Goal: Information Seeking & Learning: Learn about a topic

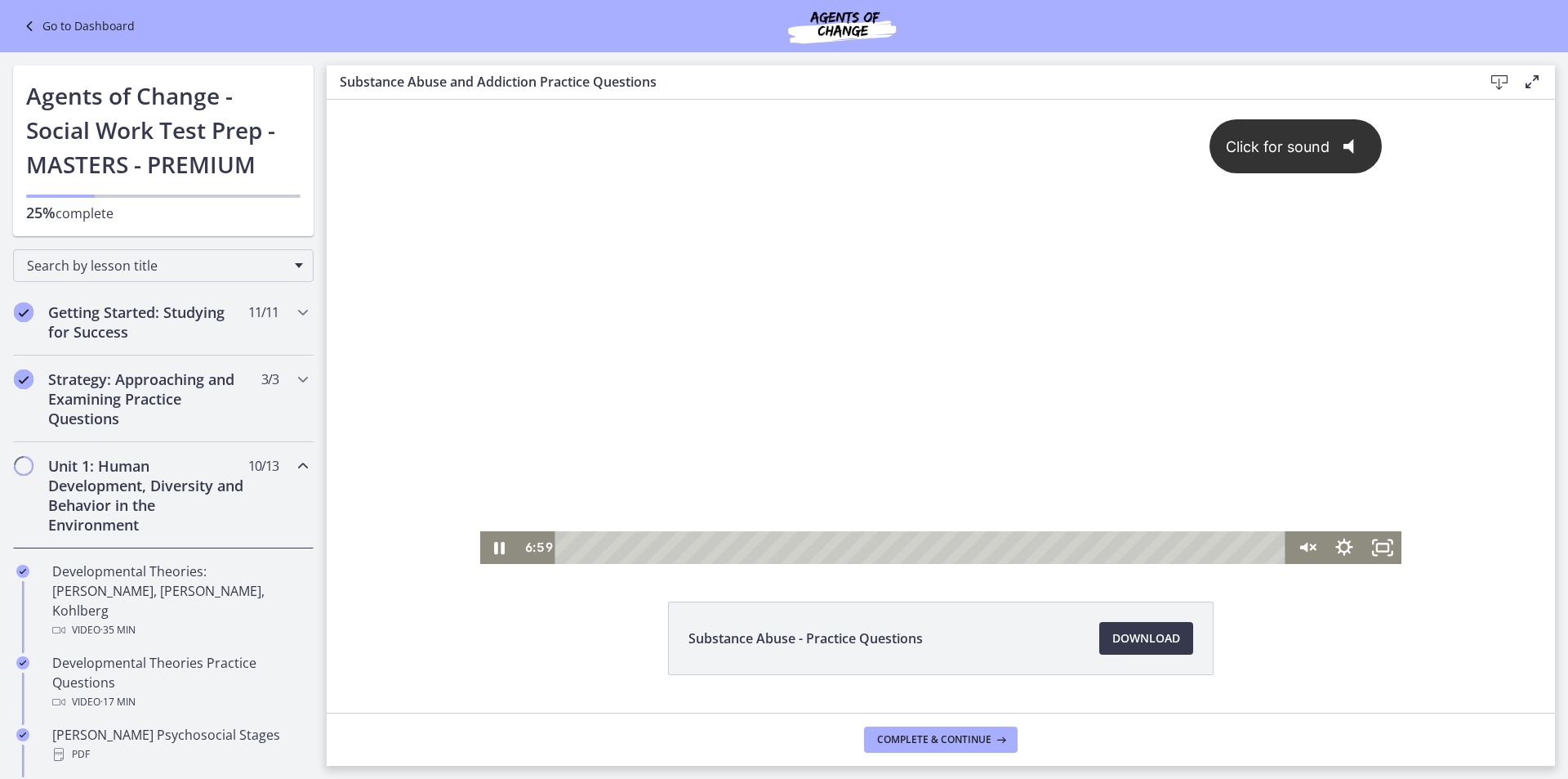
click at [1042, 418] on div "Click for sound @keyframes VOLUME_SMALL_WAVE_FLASH { 0% { opacity: 0; } 33% { o…" at bounding box center [941, 315] width 922 height 432
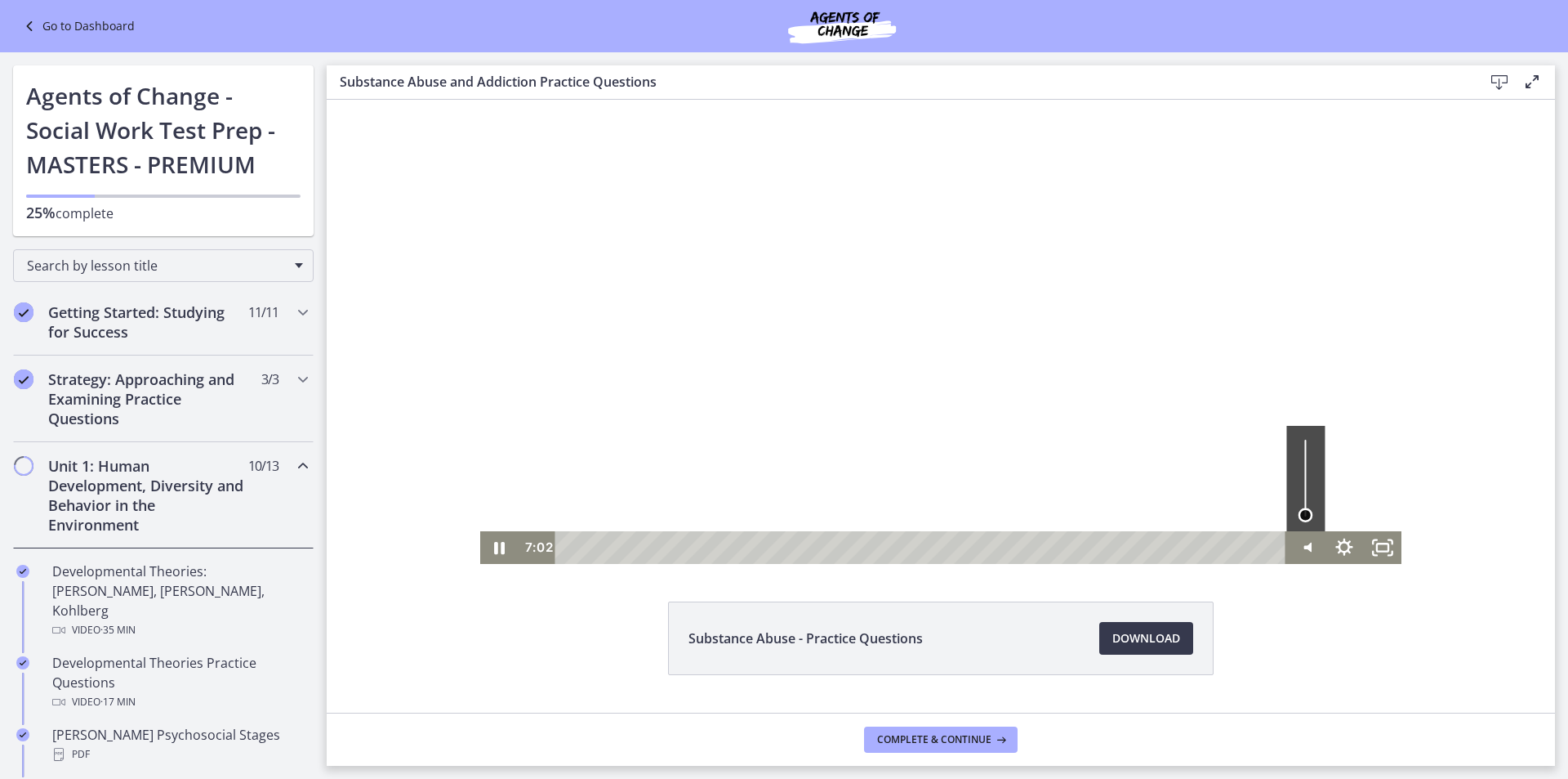
drag, startPoint x: 1300, startPoint y: 496, endPoint x: 1303, endPoint y: 515, distance: 19.2
click at [1303, 515] on div "Volume" at bounding box center [1305, 515] width 13 height 13
click at [497, 552] on icon "Pause" at bounding box center [499, 548] width 11 height 13
click at [489, 546] on icon "Play Video" at bounding box center [500, 547] width 45 height 40
click at [1302, 508] on div "Volume" at bounding box center [1305, 507] width 24 height 24
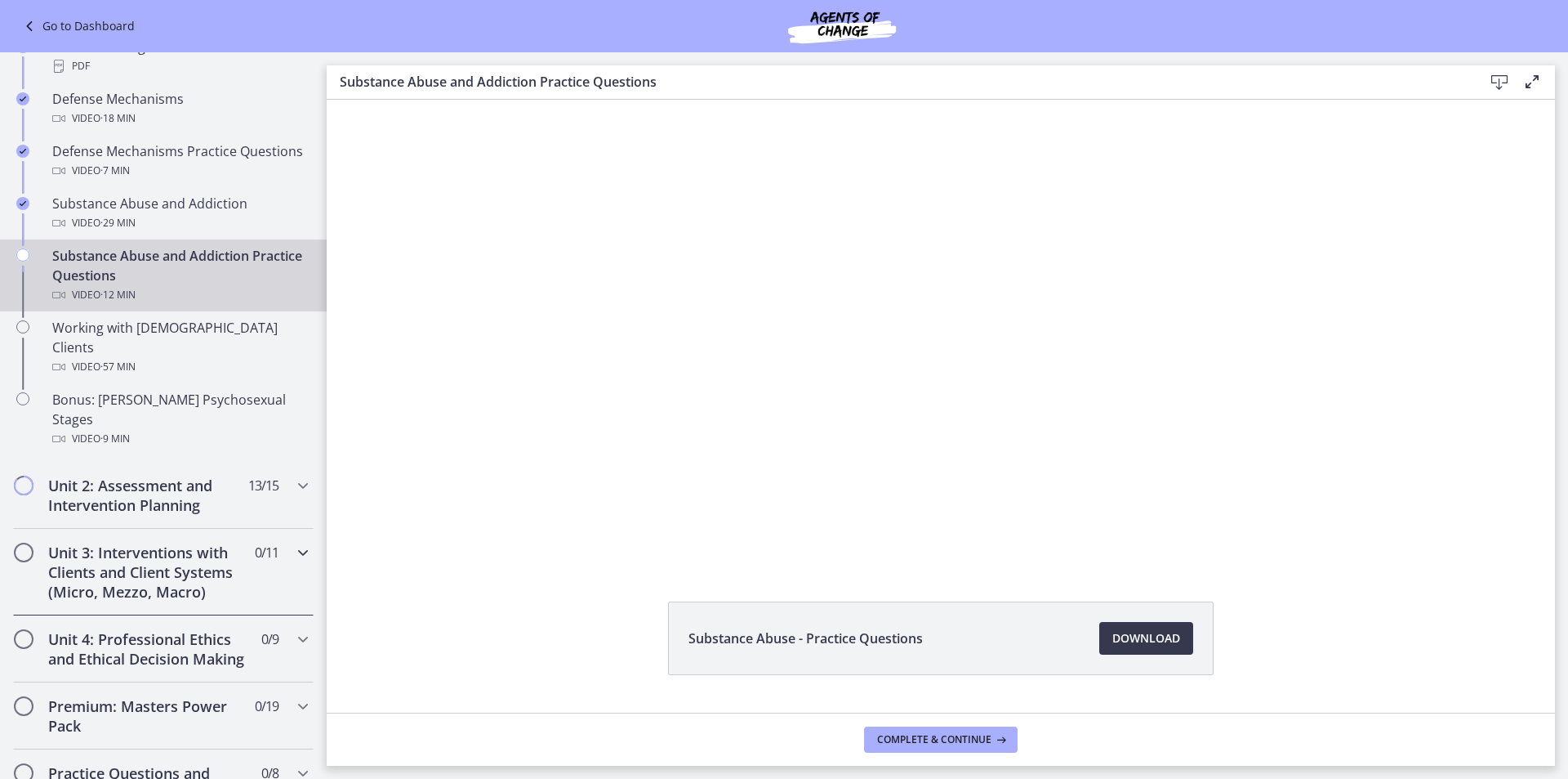
scroll to position [1062, 0]
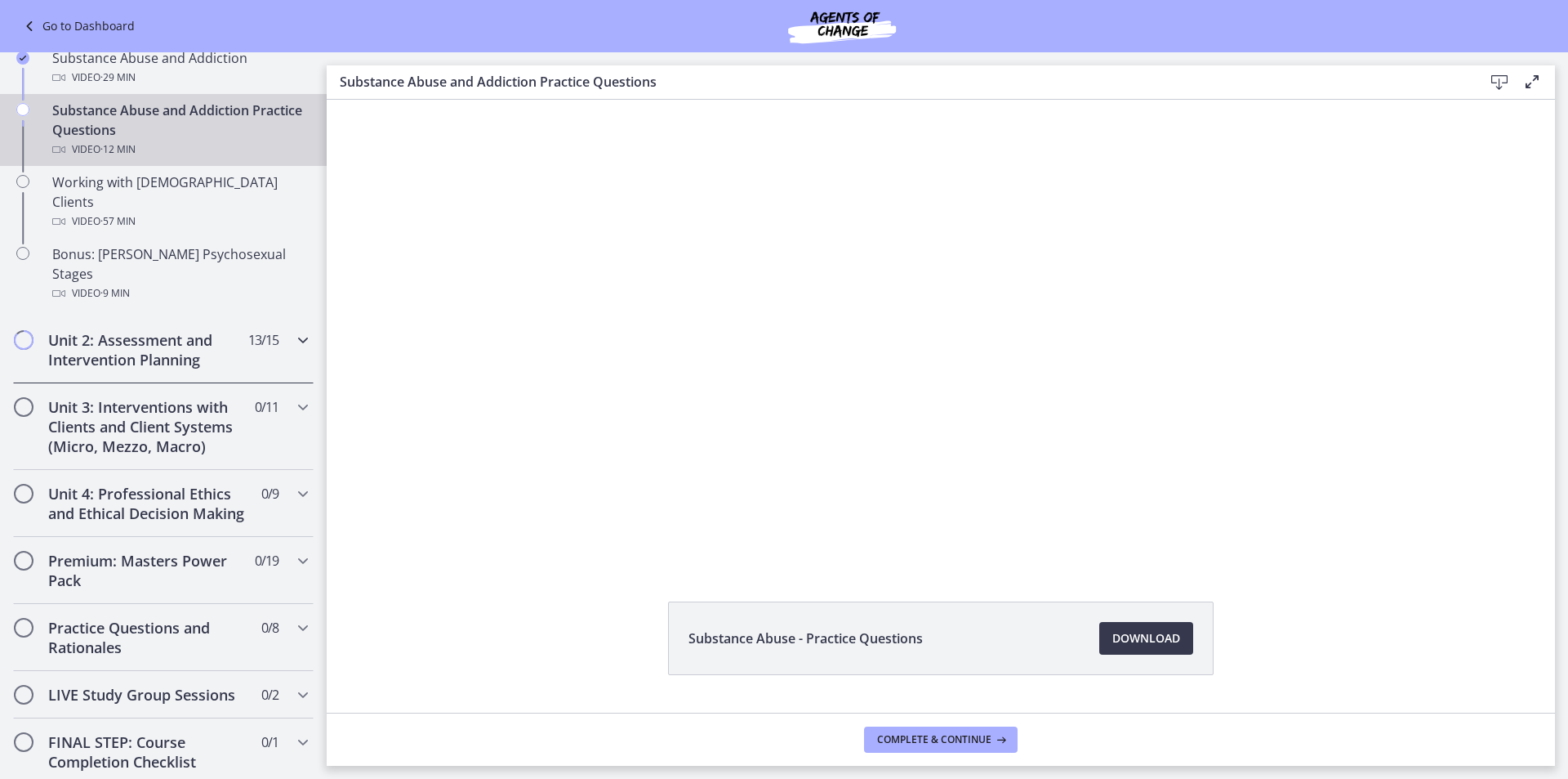
click at [253, 319] on div "Unit 2: Assessment and Intervention Planning 13 / 15 Completed" at bounding box center [163, 349] width 301 height 67
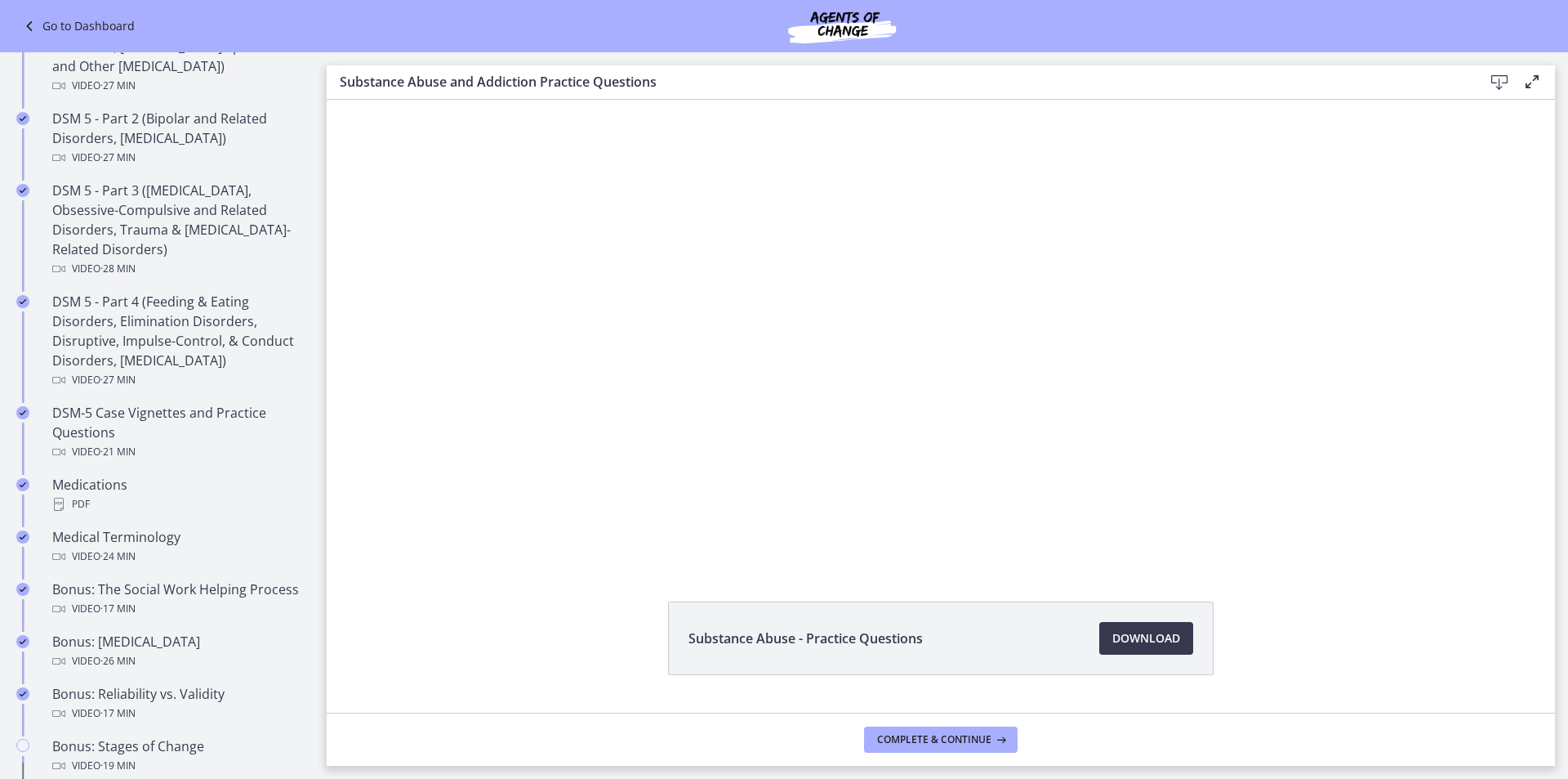
scroll to position [572, 0]
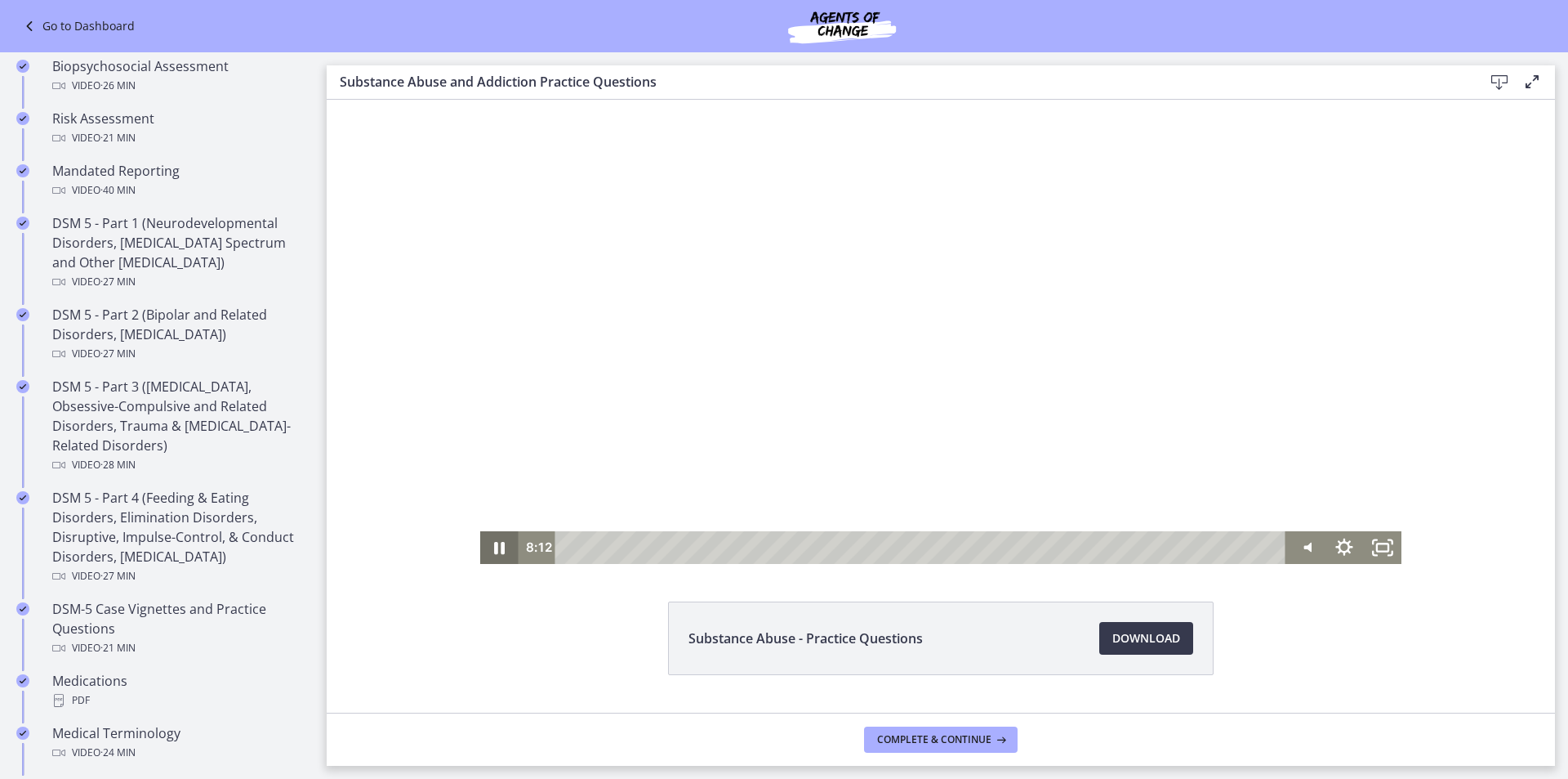
click at [494, 548] on icon "Pause" at bounding box center [499, 548] width 11 height 13
click at [800, 414] on div at bounding box center [941, 331] width 922 height 464
click at [1198, 377] on div at bounding box center [941, 331] width 922 height 464
click at [1193, 374] on div at bounding box center [941, 331] width 922 height 464
drag, startPoint x: 948, startPoint y: 387, endPoint x: 948, endPoint y: 399, distance: 12.0
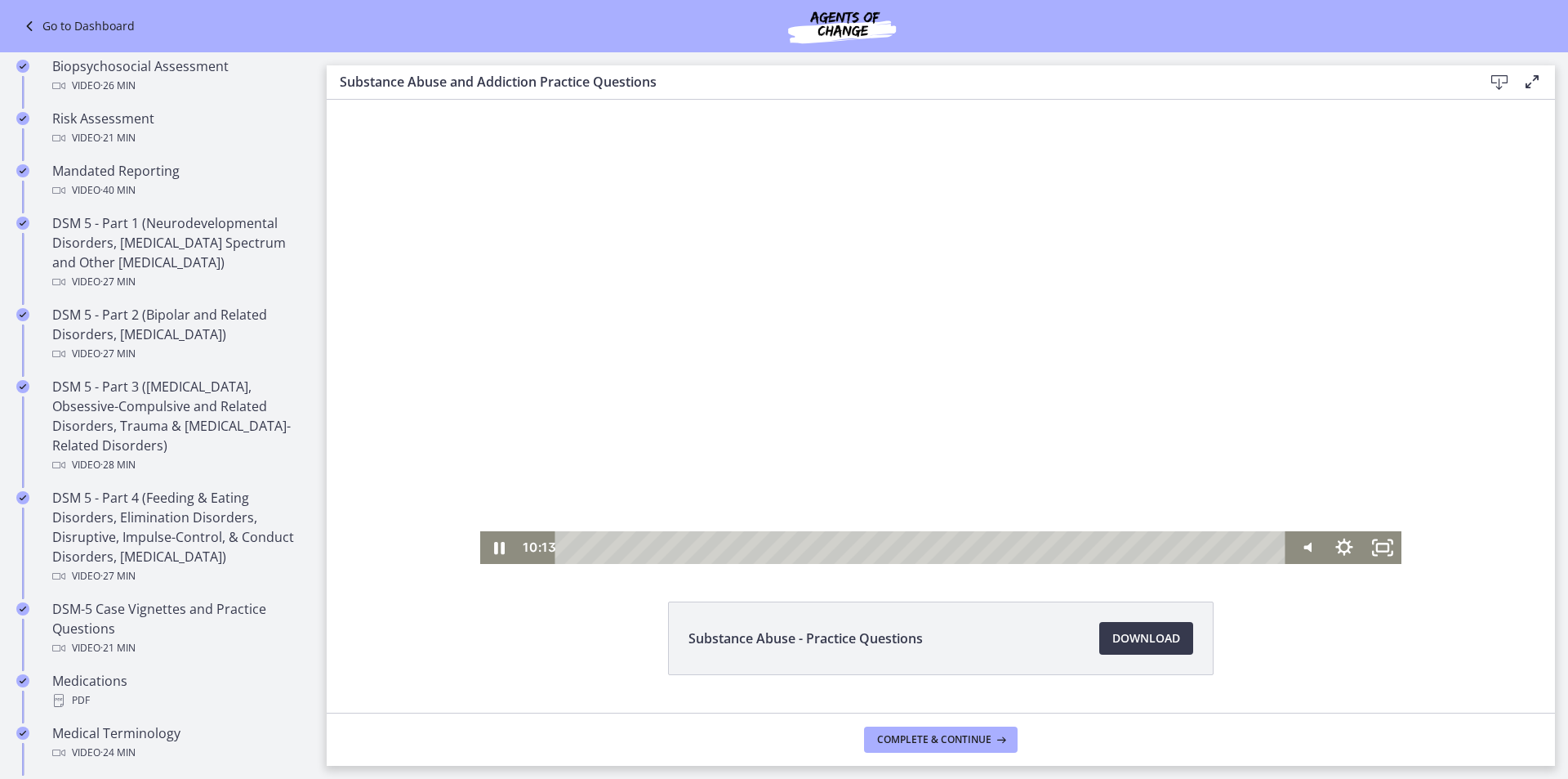
click at [948, 399] on div at bounding box center [941, 331] width 922 height 464
click at [874, 394] on div at bounding box center [941, 331] width 922 height 464
click at [498, 561] on icon "Pause" at bounding box center [499, 547] width 45 height 40
click at [892, 384] on div at bounding box center [941, 331] width 922 height 464
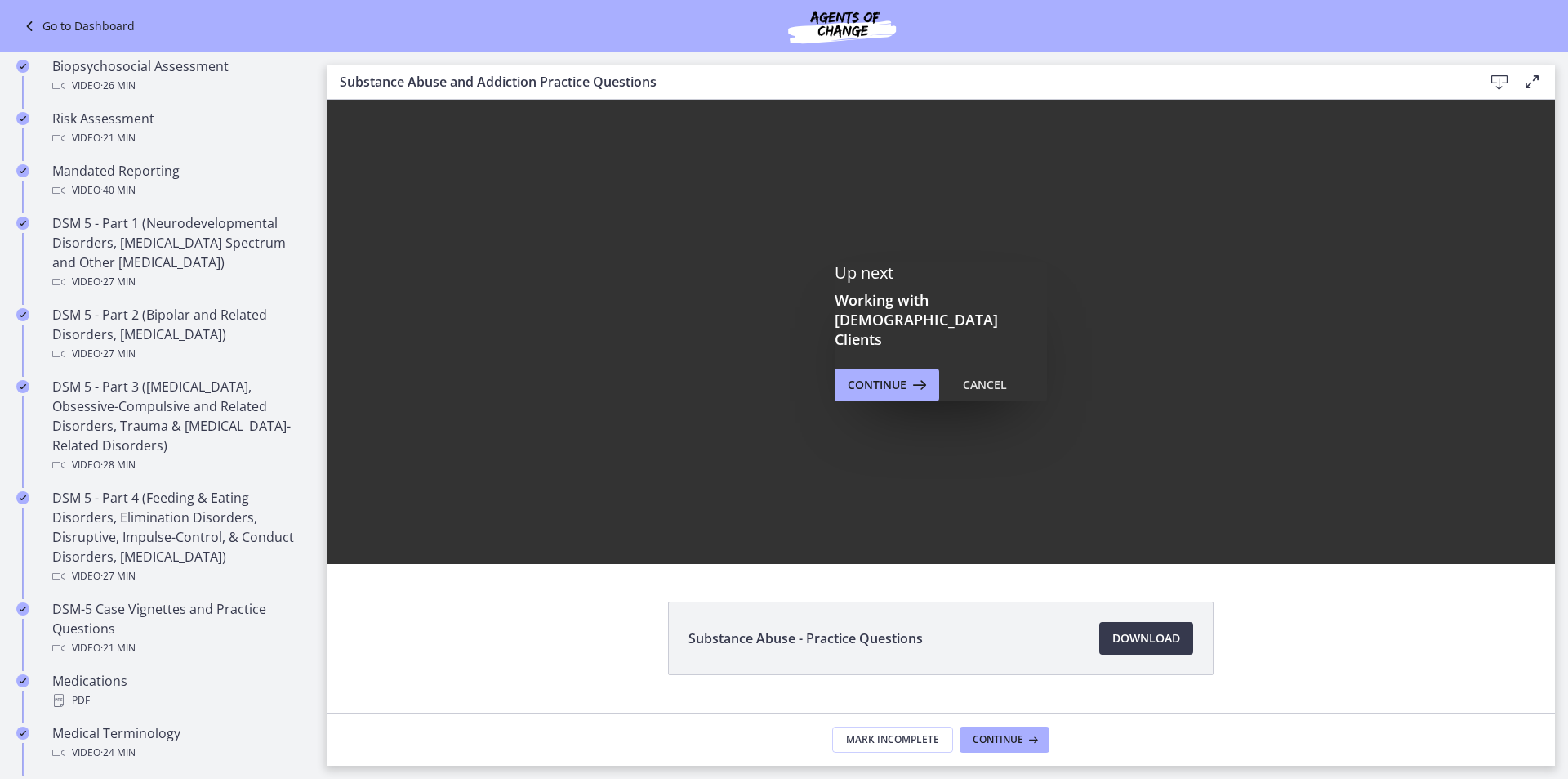
scroll to position [0, 0]
click at [886, 375] on span "Continue" at bounding box center [877, 384] width 59 height 19
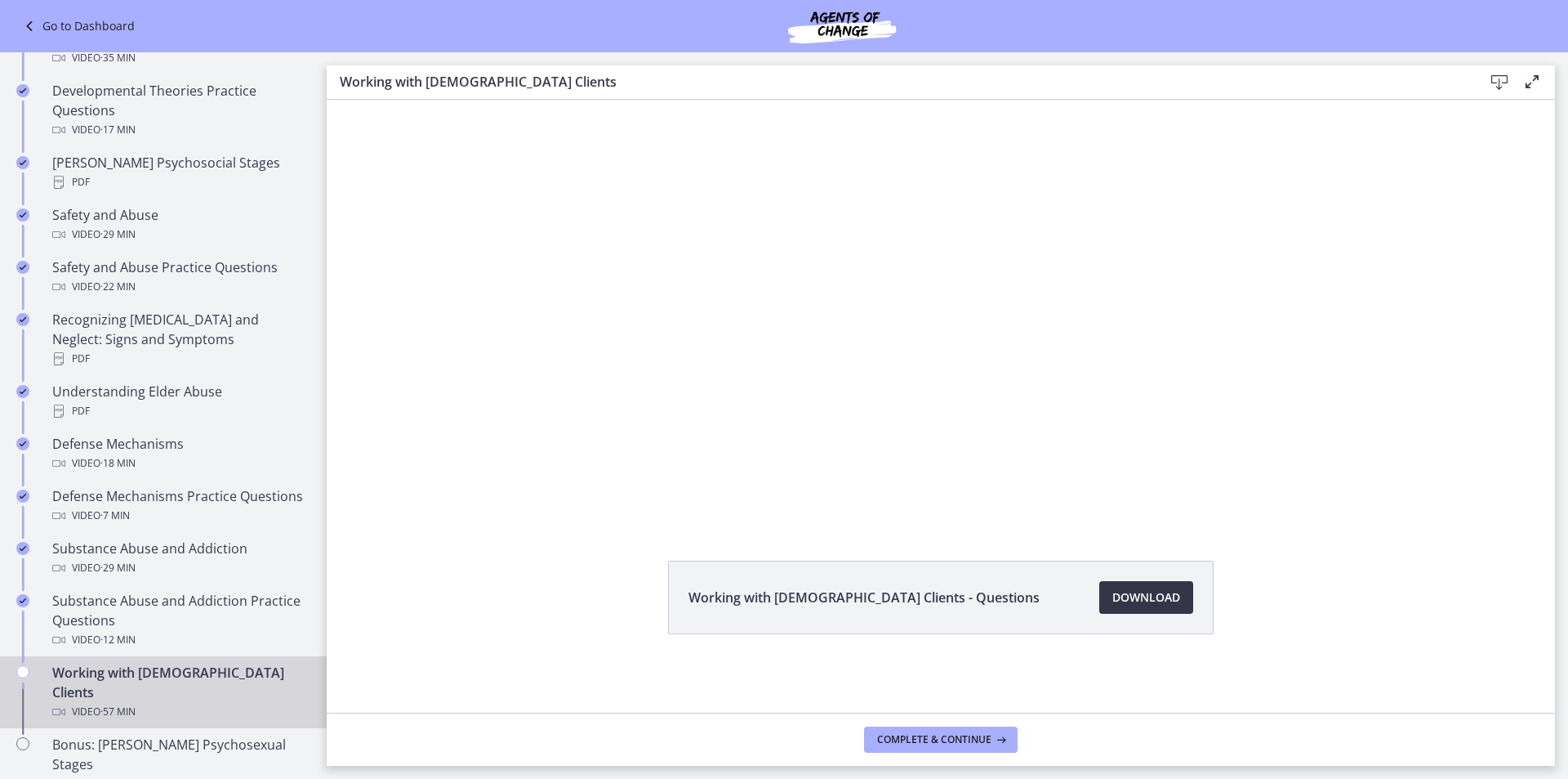
click at [1145, 602] on span "Download Opens in a new window" at bounding box center [1146, 597] width 67 height 19
click at [1133, 599] on span "Download Opens in a new window" at bounding box center [1146, 597] width 67 height 19
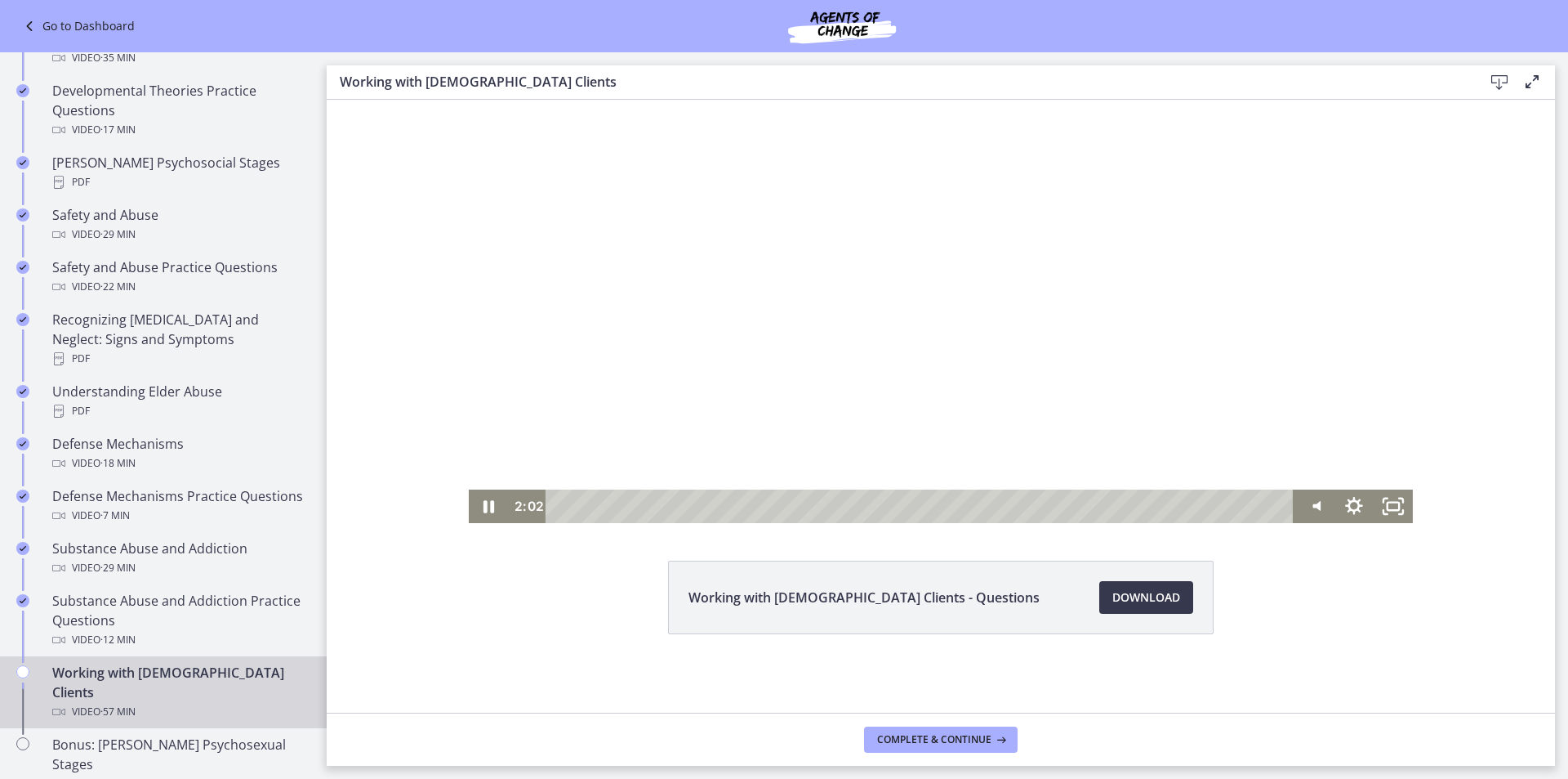
click at [807, 344] on div at bounding box center [940, 280] width 944 height 487
click at [1077, 324] on div at bounding box center [940, 280] width 944 height 487
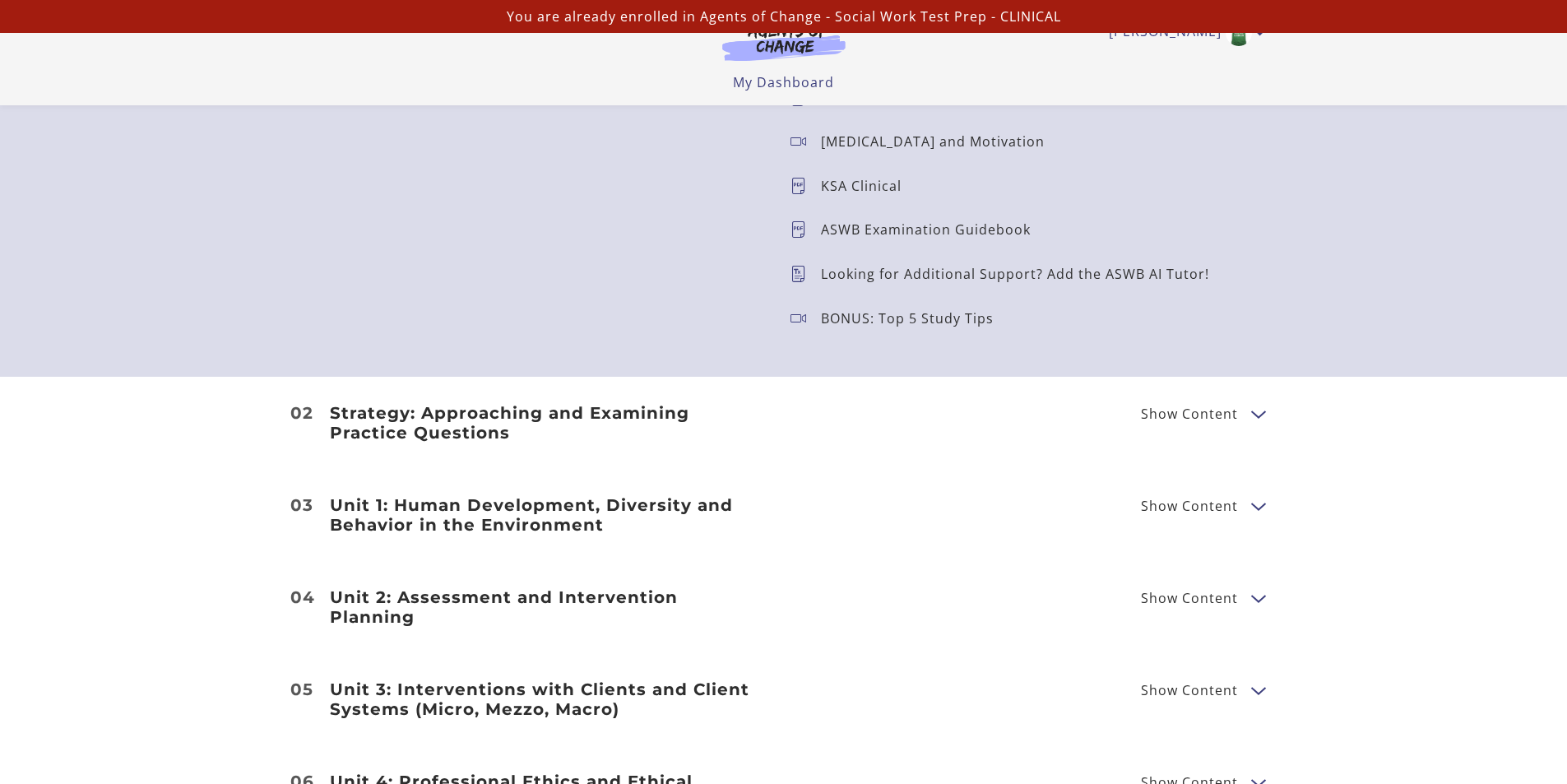
scroll to position [1974, 0]
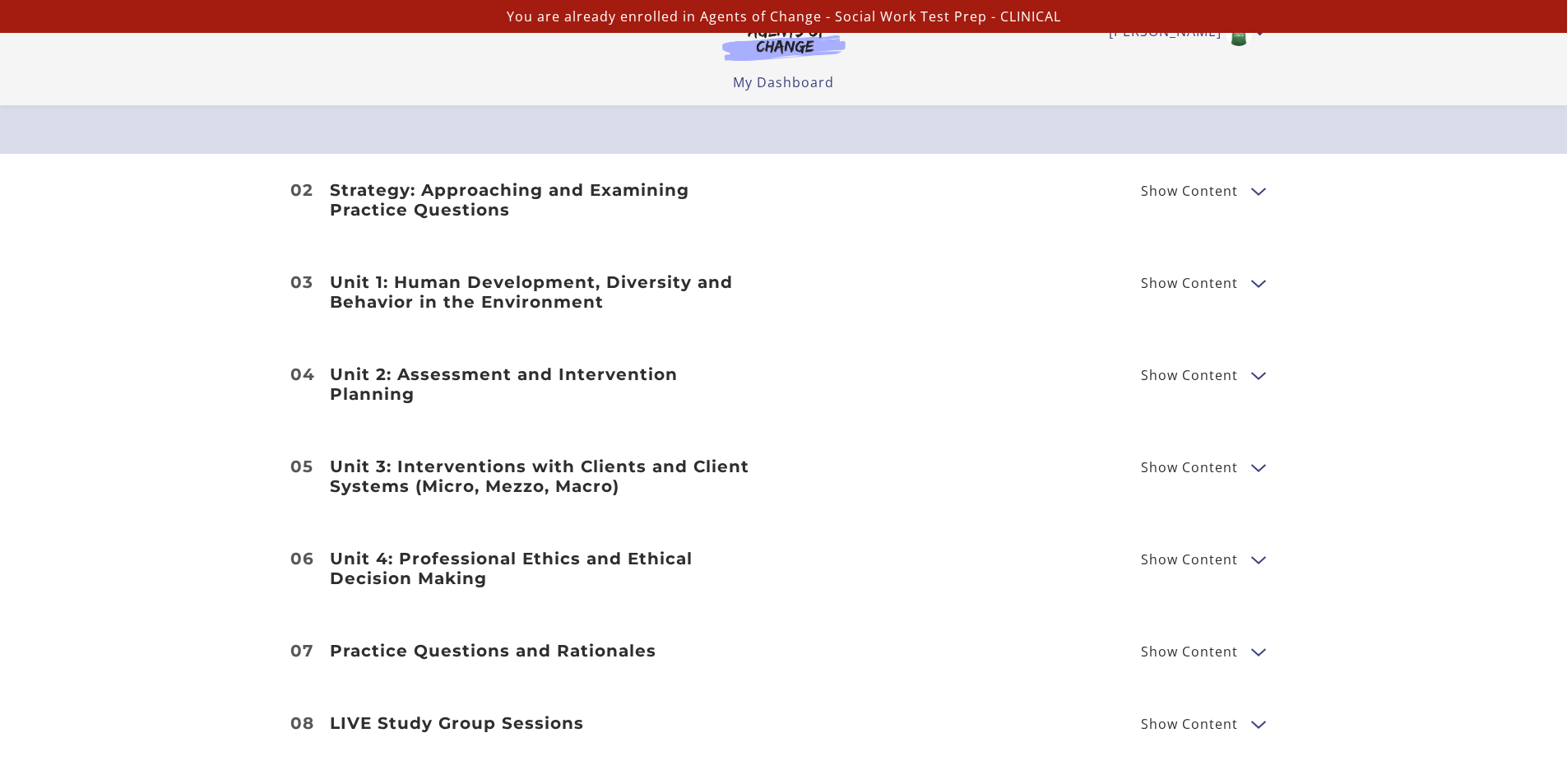
click at [1165, 198] on span "Show Content" at bounding box center [1189, 191] width 97 height 14
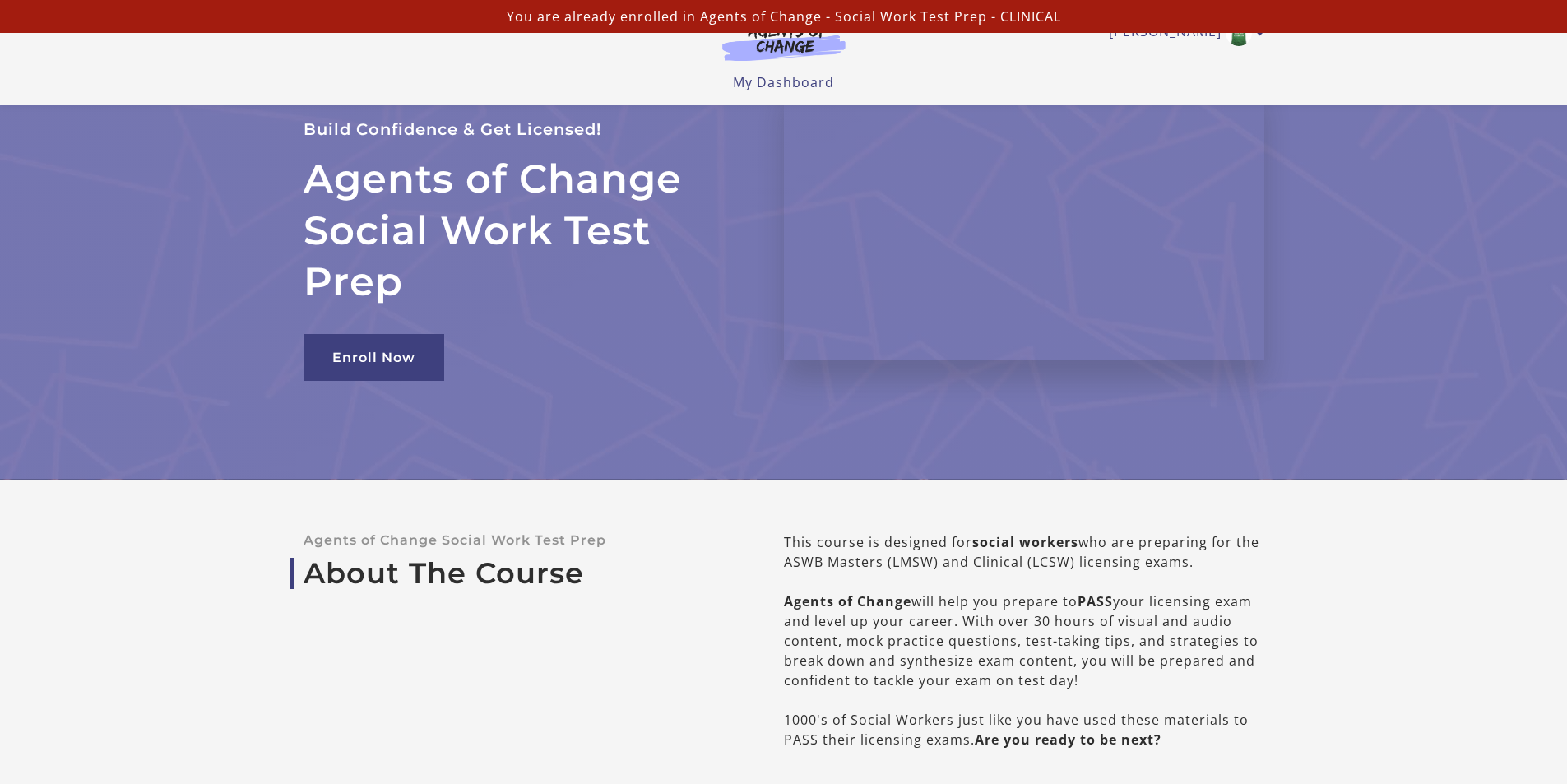
scroll to position [0, 0]
